Goal: Transaction & Acquisition: Purchase product/service

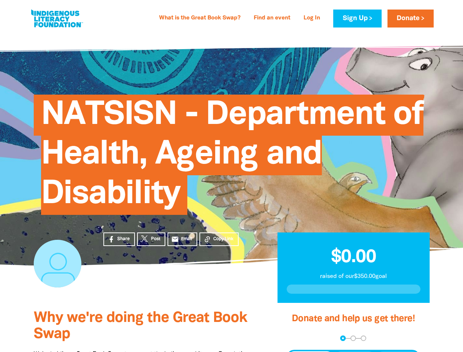
click at [231, 176] on span "NATSISN - Department of Health, Ageing and Disability" at bounding box center [232, 157] width 382 height 115
click at [219, 239] on span "Copy Link" at bounding box center [223, 239] width 20 height 7
click at [296, 338] on div "arrow_back Back Step 1 Step 2 Step 3" at bounding box center [353, 337] width 134 height 5
click at [343, 338] on div "Navigate to step 1 of 3 to enter your donation amount" at bounding box center [343, 338] width 2 height 2
click at [310, 351] on span "Donation frequency" at bounding box center [310, 357] width 45 height 13
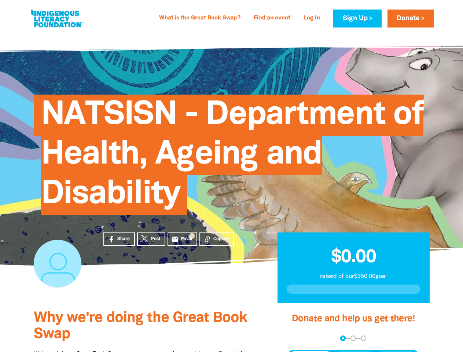
click at [355, 351] on button "Weekly" at bounding box center [354, 357] width 40 height 13
click at [397, 351] on button "Monthly" at bounding box center [397, 357] width 42 height 13
